Goal: Find contact information: Find contact information

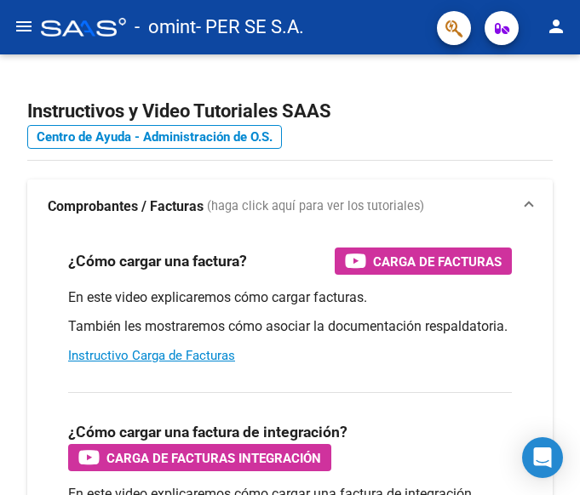
click at [22, 33] on mat-icon "menu" at bounding box center [24, 26] width 20 height 20
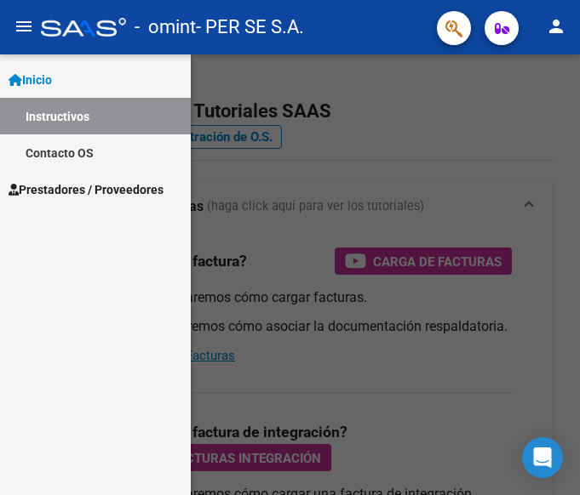
click at [102, 187] on span "Prestadores / Proveedores" at bounding box center [86, 189] width 155 height 19
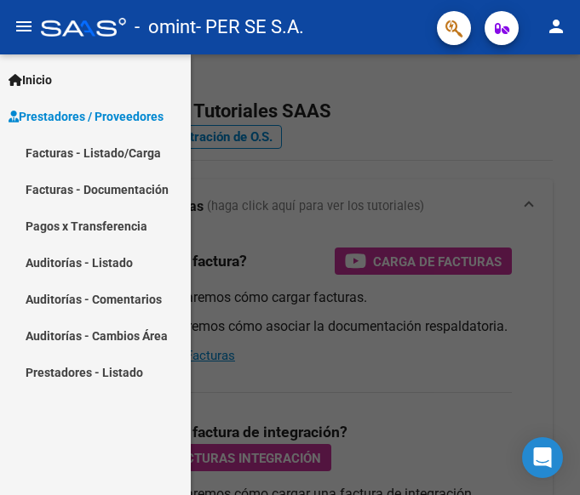
click at [95, 371] on link "Prestadores - Listado" at bounding box center [95, 372] width 191 height 37
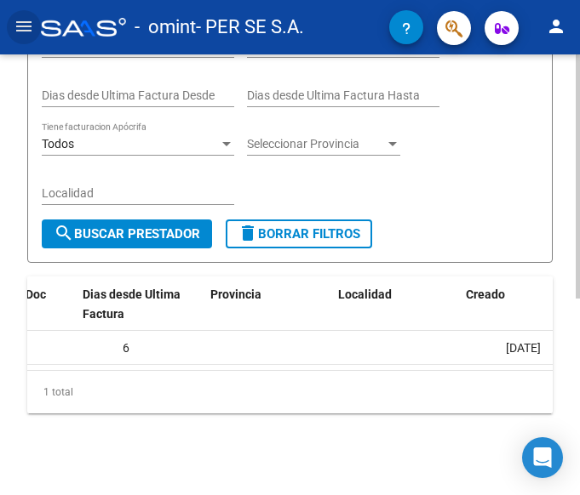
scroll to position [0, 479]
click at [20, 23] on mat-icon "menu" at bounding box center [24, 26] width 20 height 20
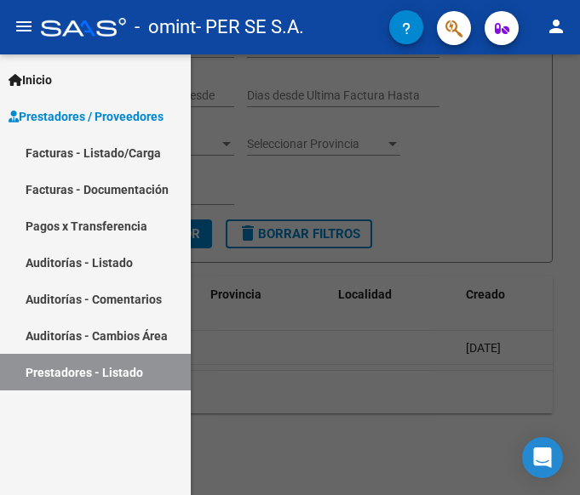
click at [51, 79] on span "Inicio" at bounding box center [30, 80] width 43 height 19
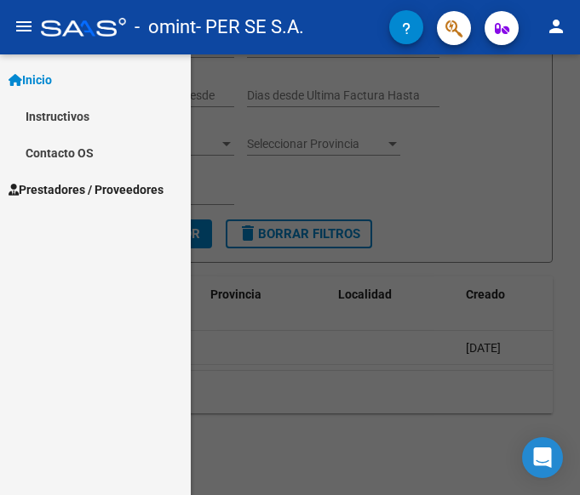
click at [81, 114] on link "Instructivos" at bounding box center [95, 116] width 191 height 37
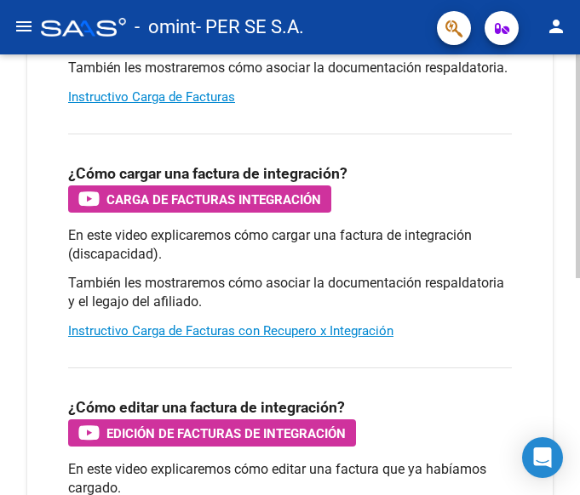
scroll to position [88, 0]
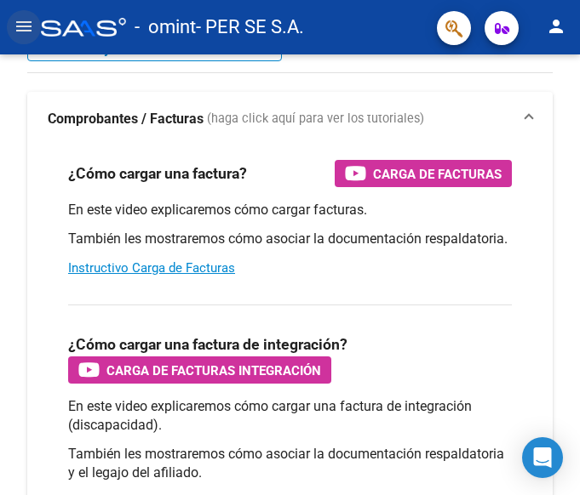
click at [19, 23] on mat-icon "menu" at bounding box center [24, 26] width 20 height 20
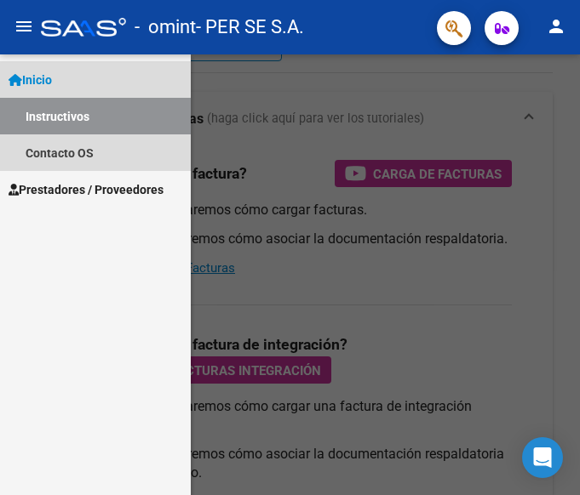
click at [48, 79] on span "Inicio" at bounding box center [30, 80] width 43 height 19
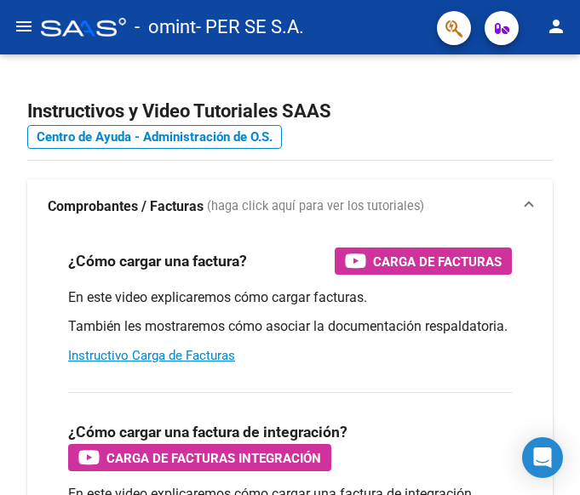
drag, startPoint x: 3, startPoint y: 14, endPoint x: 14, endPoint y: 30, distance: 19.4
click at [13, 26] on mat-toolbar "menu - omint - PER SE S.A. person" at bounding box center [290, 27] width 580 height 54
click at [16, 18] on mat-icon "menu" at bounding box center [24, 26] width 20 height 20
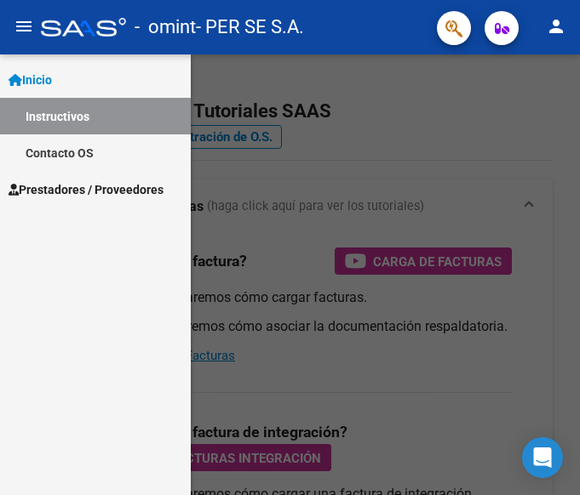
click at [82, 151] on link "Contacto OS" at bounding box center [95, 152] width 191 height 37
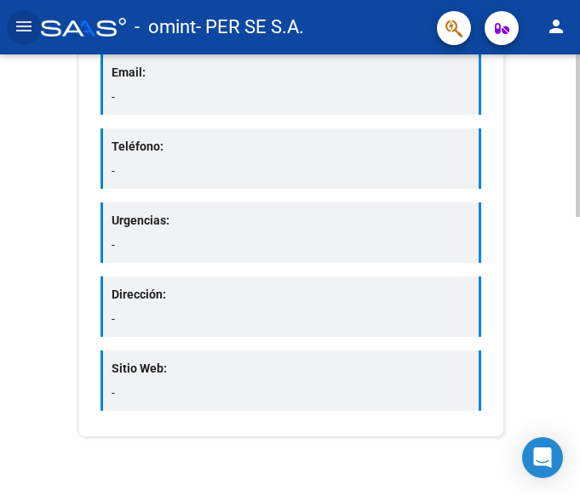
click at [136, 85] on div "Email: -" at bounding box center [290, 84] width 380 height 60
